Goal: Task Accomplishment & Management: Use online tool/utility

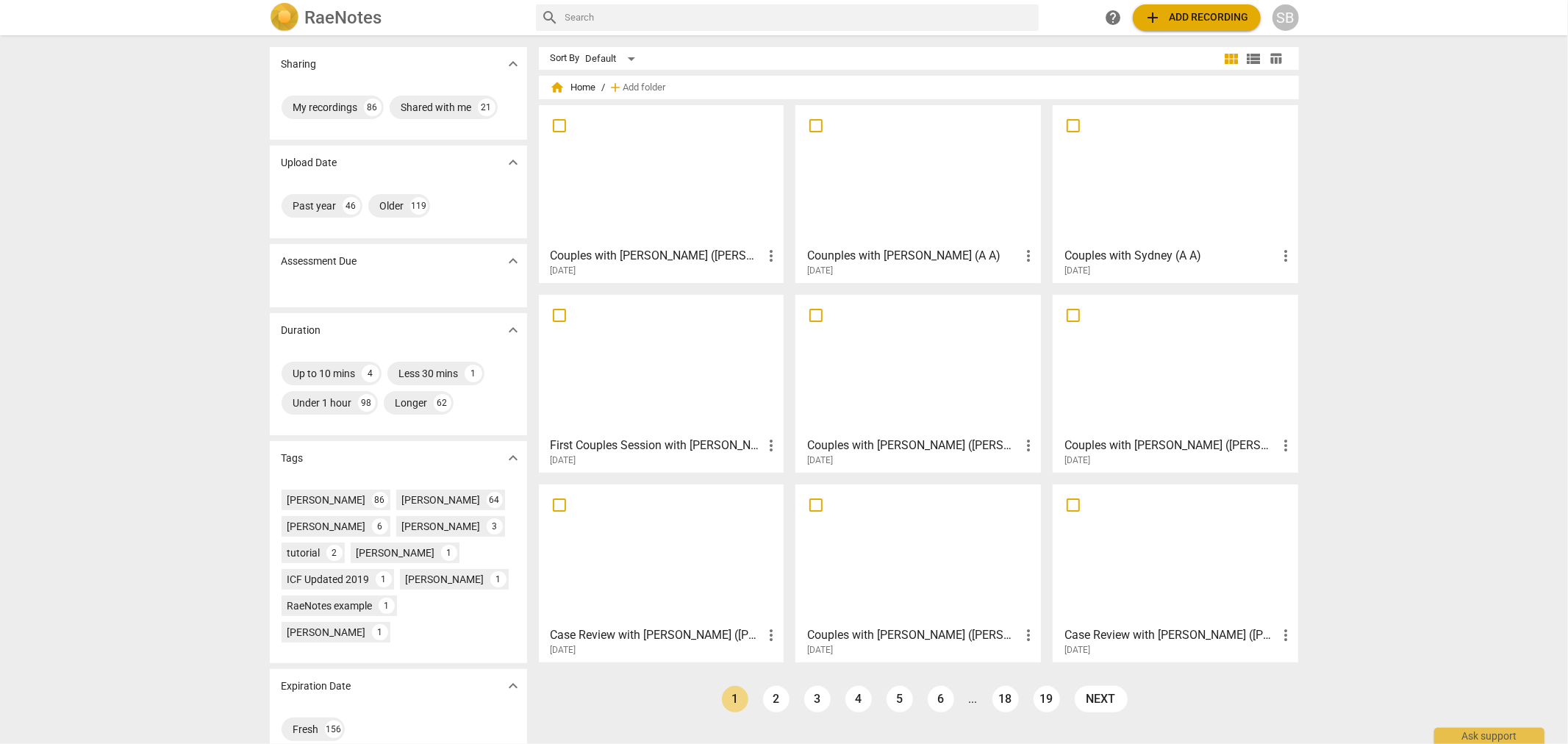
click at [1218, 12] on span "add Add recording" at bounding box center [1197, 17] width 105 height 17
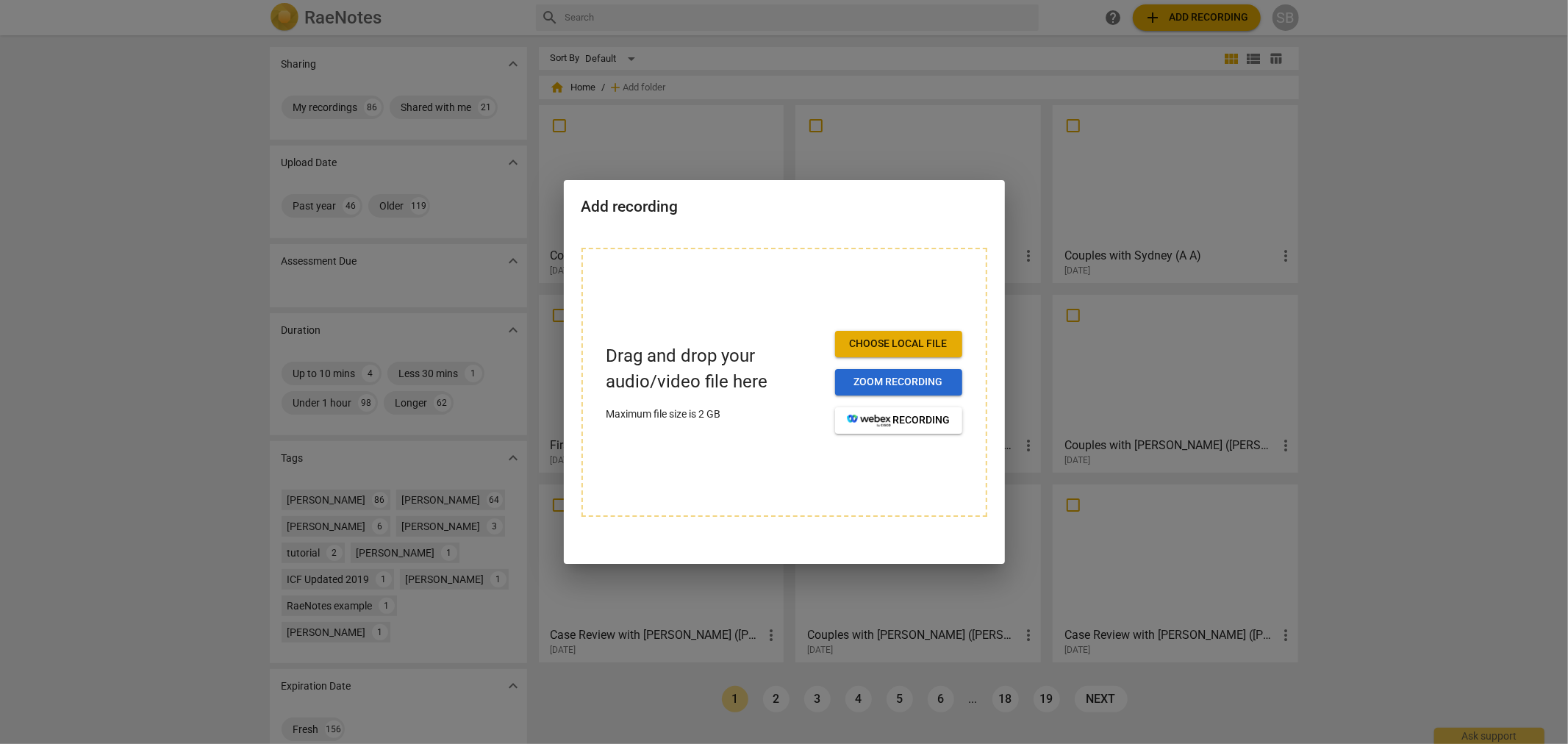
click at [923, 388] on span "Zoom recording" at bounding box center [899, 382] width 104 height 14
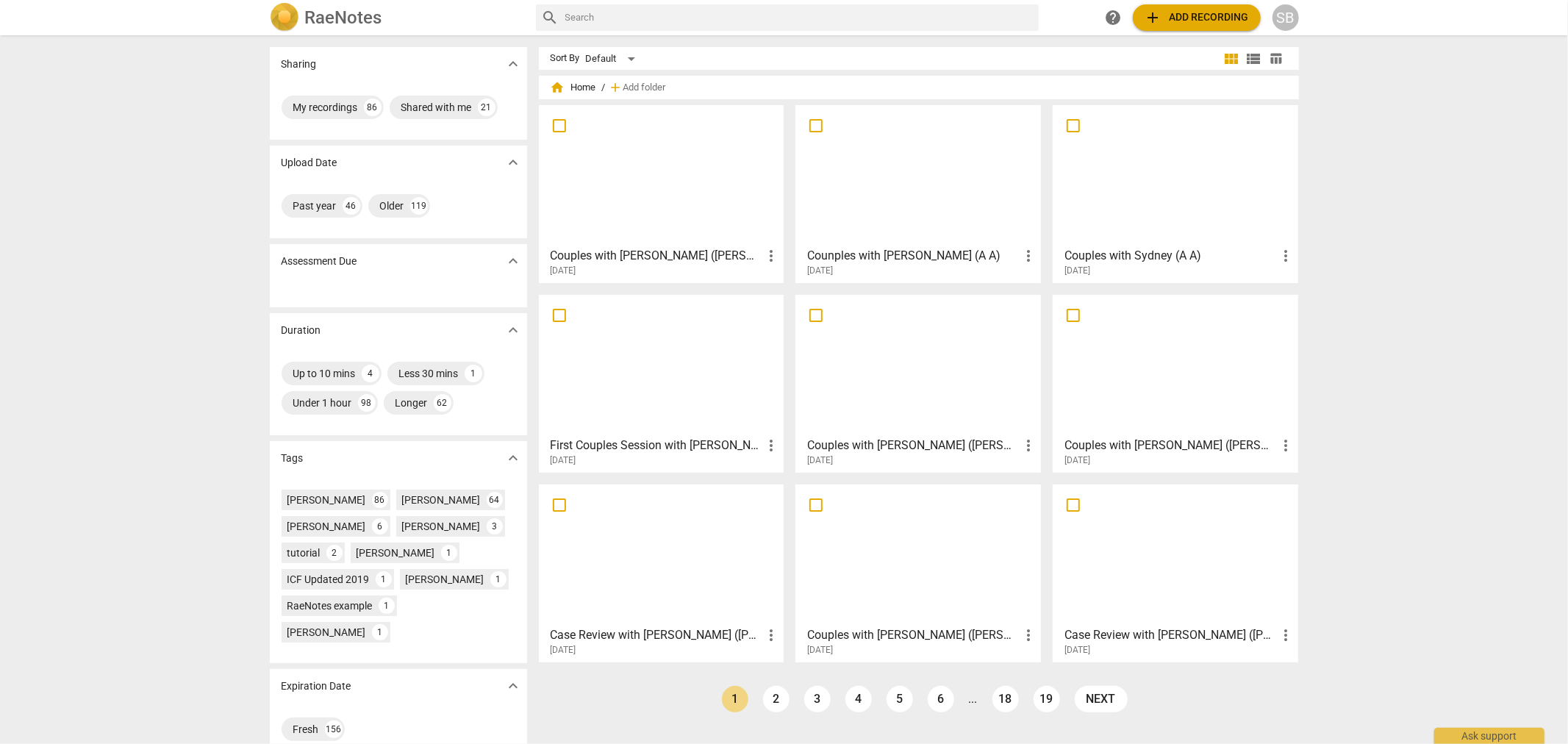
click at [1191, 22] on span "add Add recording" at bounding box center [1197, 17] width 105 height 17
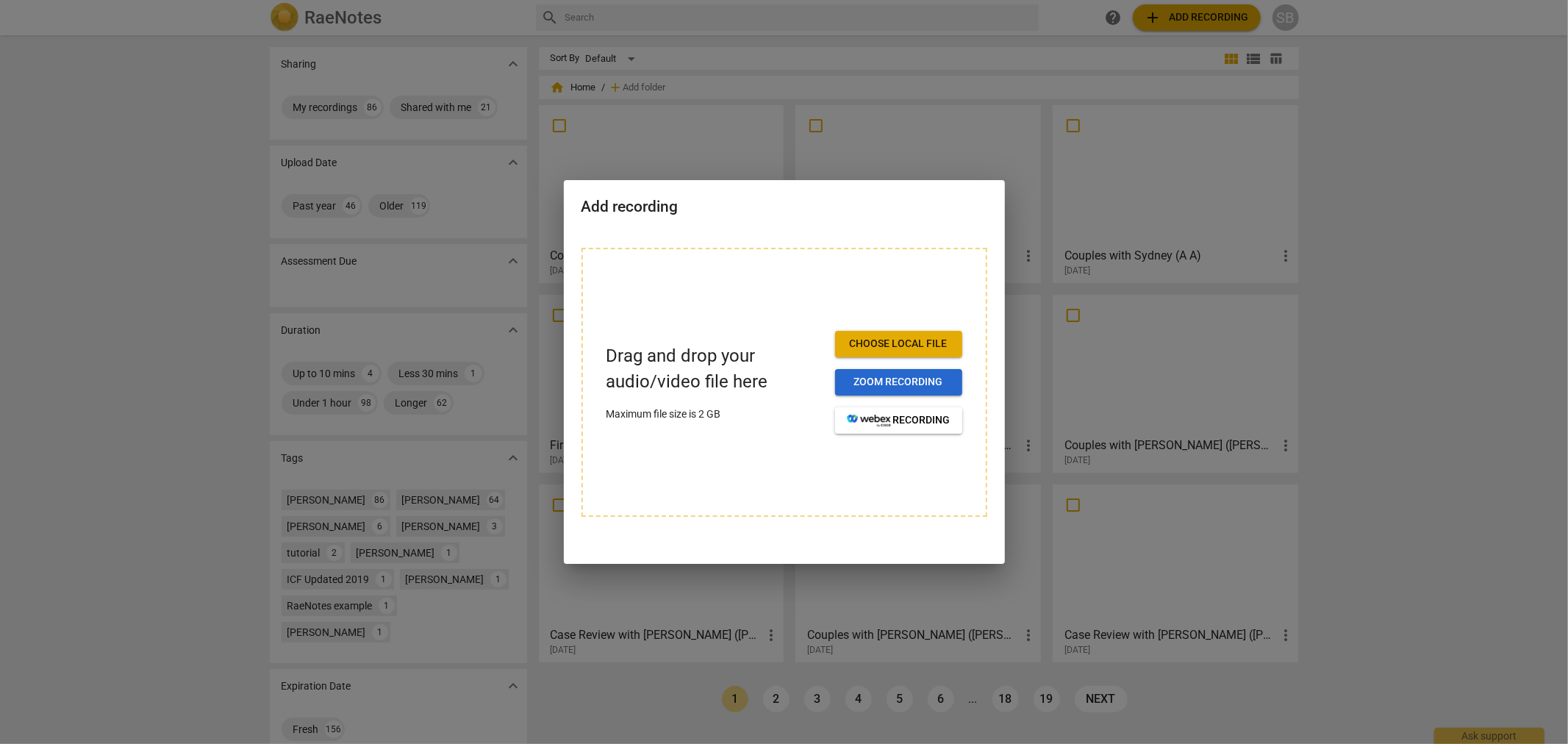
click at [868, 386] on span "Zoom recording" at bounding box center [899, 382] width 104 height 14
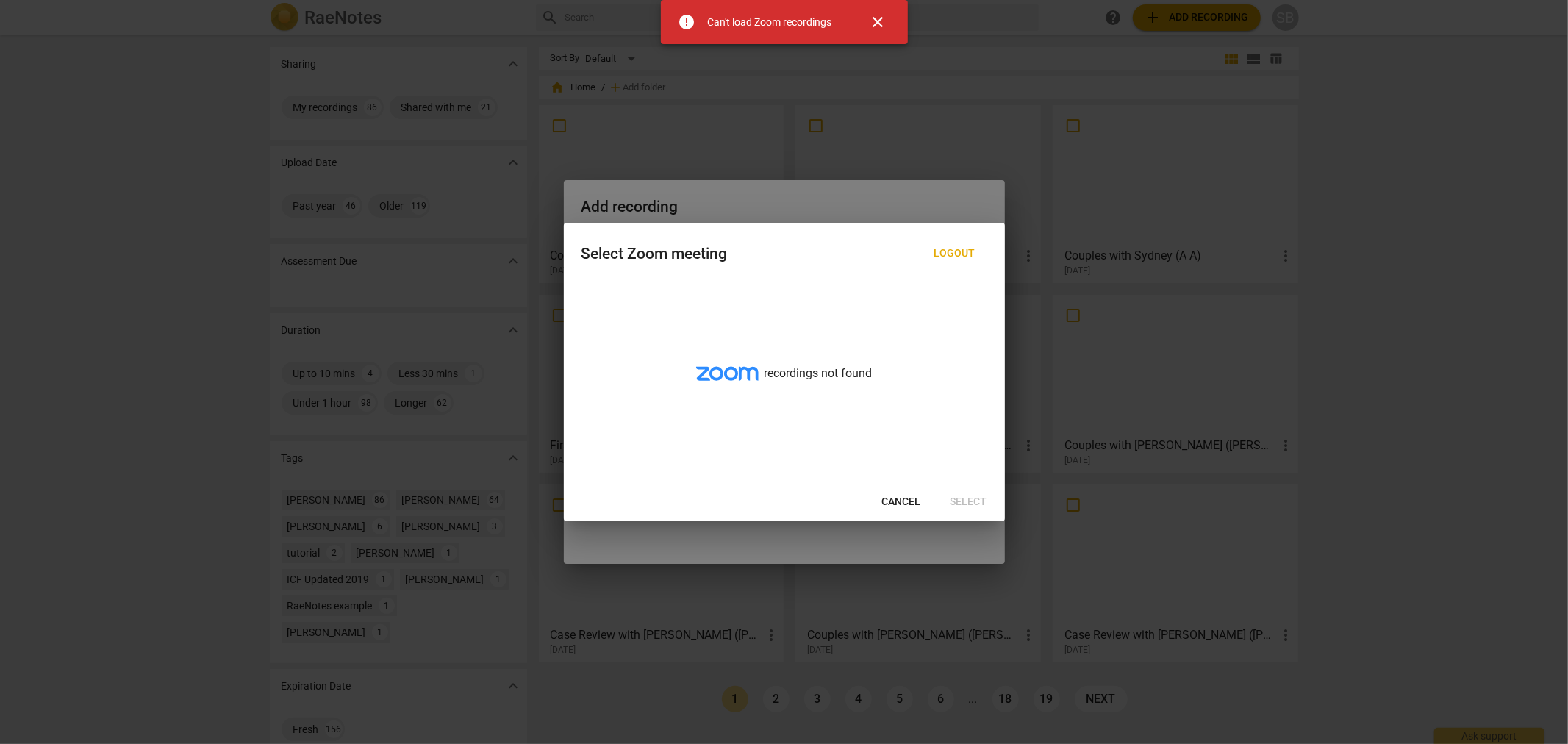
click at [872, 16] on span "close" at bounding box center [878, 22] width 17 height 17
